Goal: Transaction & Acquisition: Purchase product/service

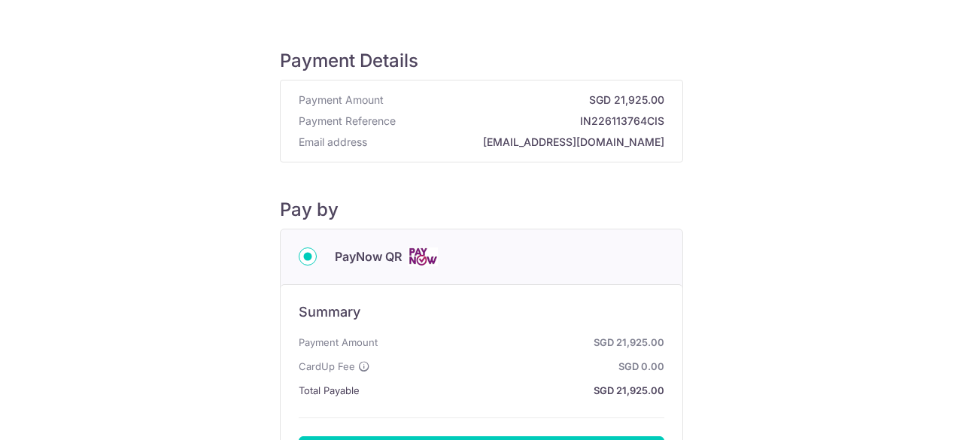
scroll to position [150, 0]
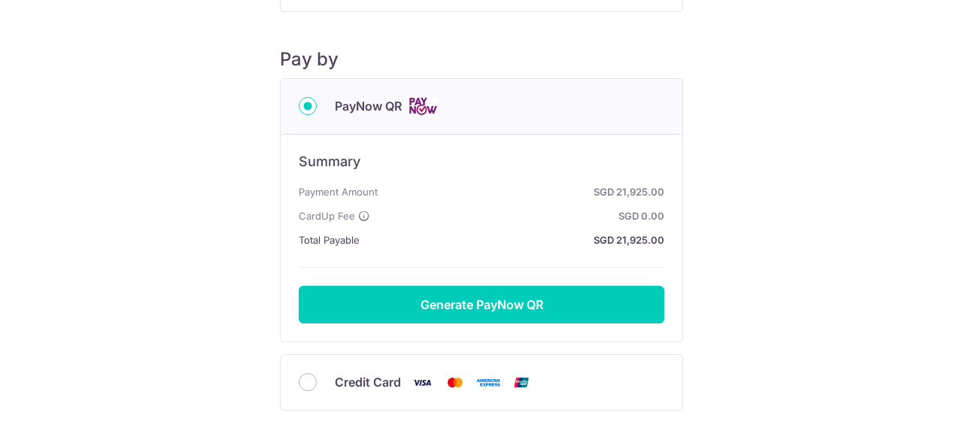
click at [308, 388] on div "Credit Card" at bounding box center [482, 382] width 366 height 19
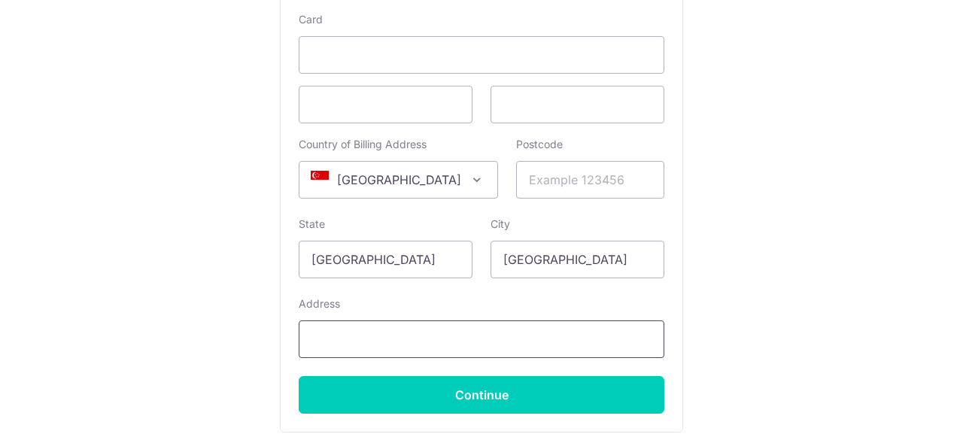
scroll to position [451, 0]
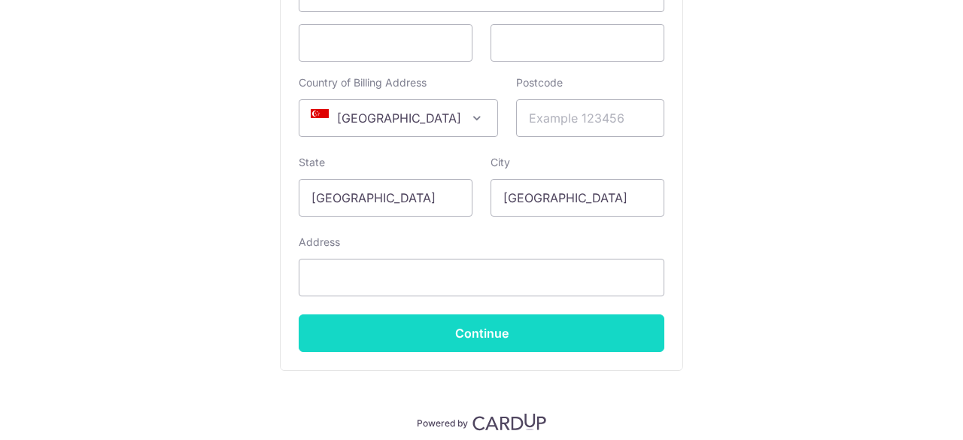
click at [442, 332] on input "Continue" at bounding box center [482, 333] width 366 height 38
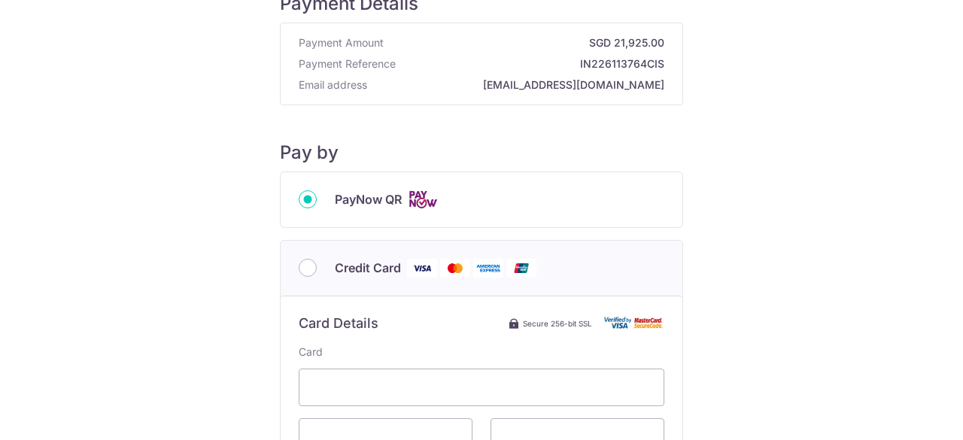
scroll to position [0, 0]
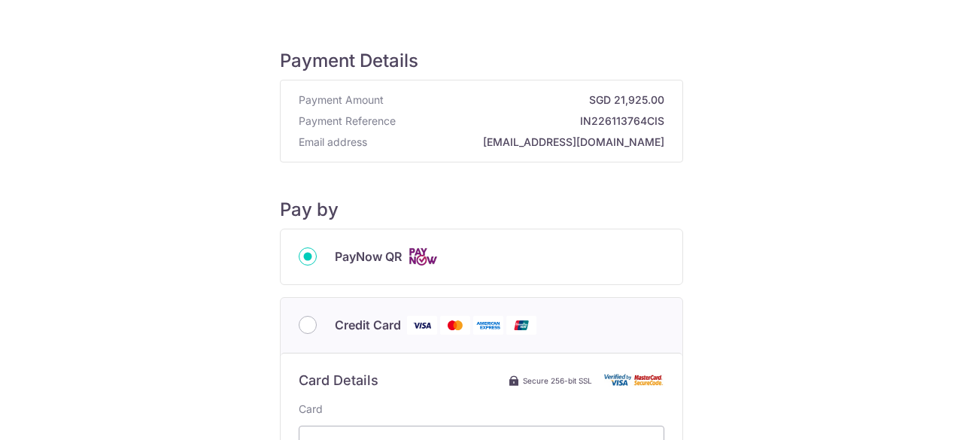
click at [433, 258] on img at bounding box center [423, 256] width 30 height 19
click at [317, 258] on input "PayNow QR" at bounding box center [308, 256] width 18 height 18
